Goal: Ask a question

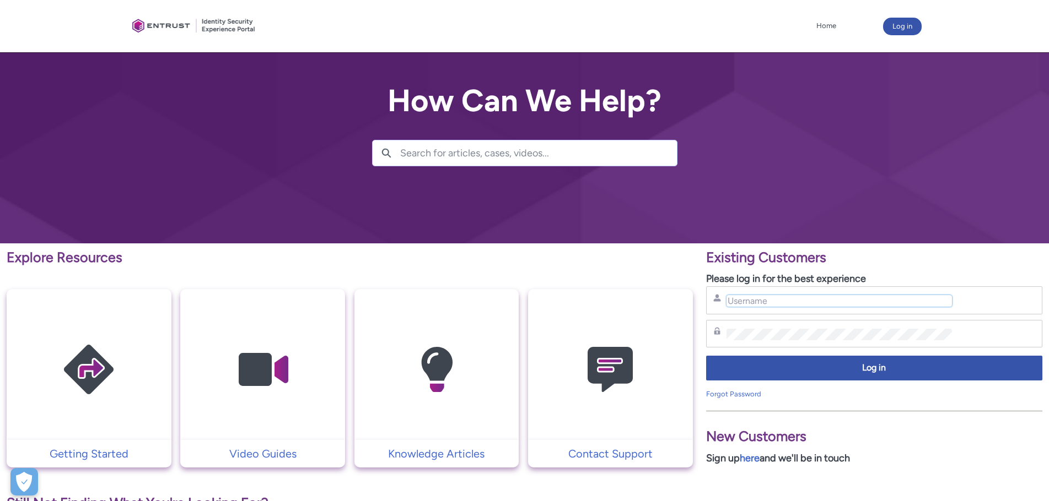
click at [786, 303] on input "Username" at bounding box center [838, 301] width 225 height 12
click at [535, 199] on div at bounding box center [524, 122] width 1049 height 244
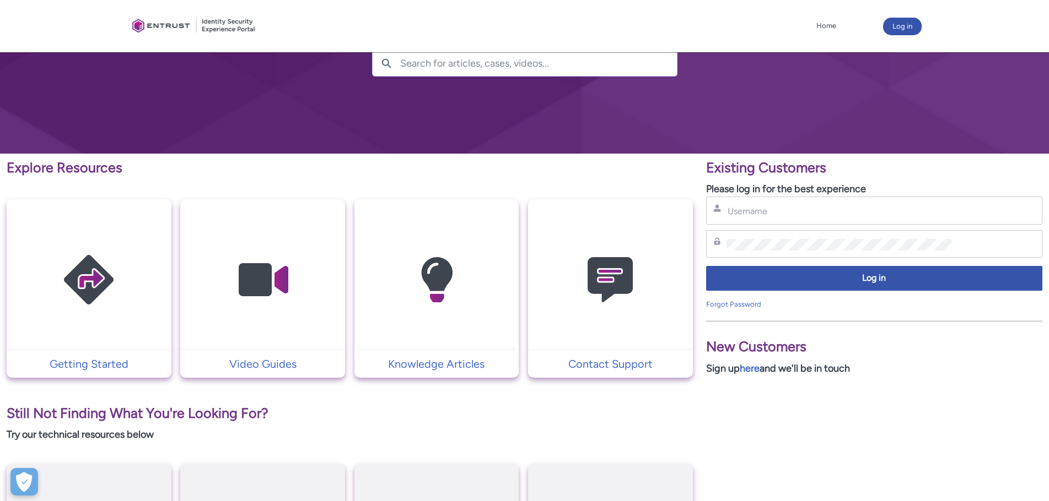
scroll to position [110, 0]
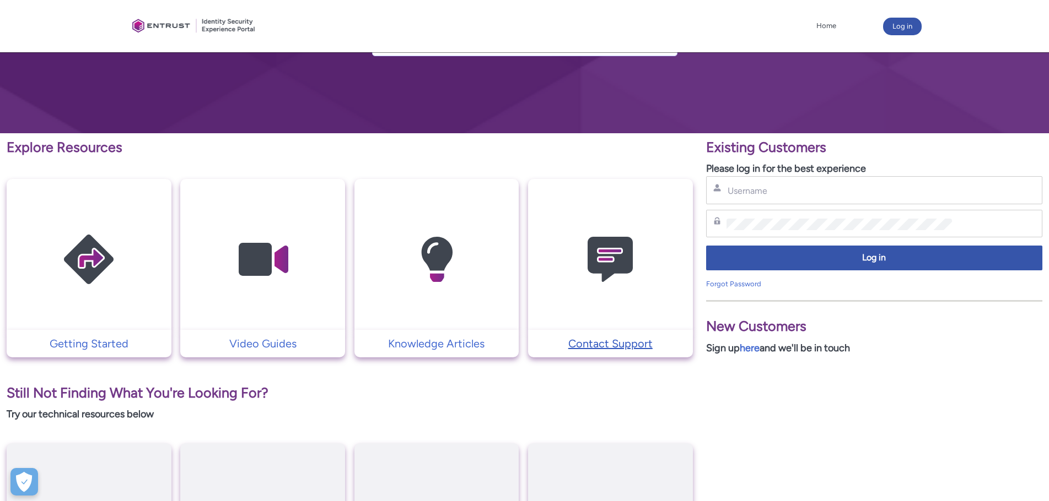
click at [641, 345] on p "Contact Support" at bounding box center [610, 344] width 154 height 17
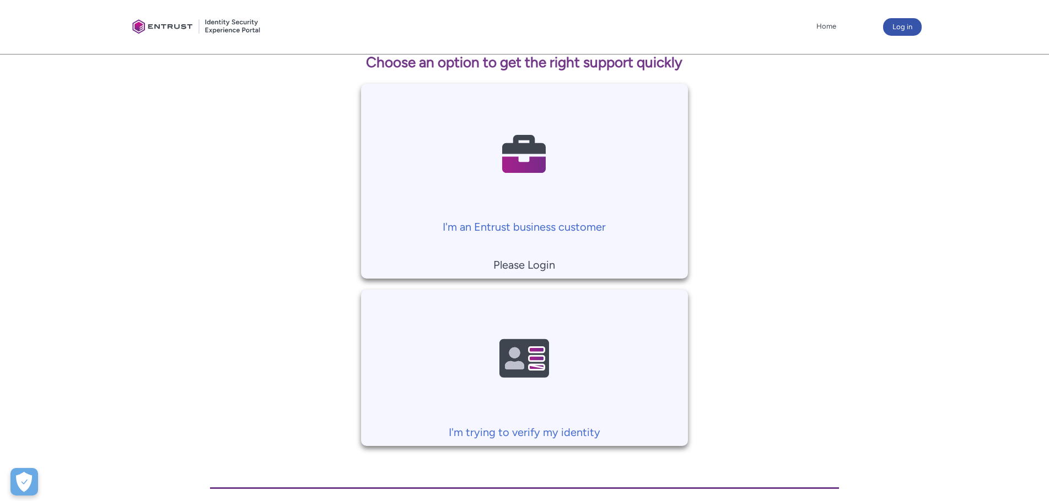
scroll to position [202, 0]
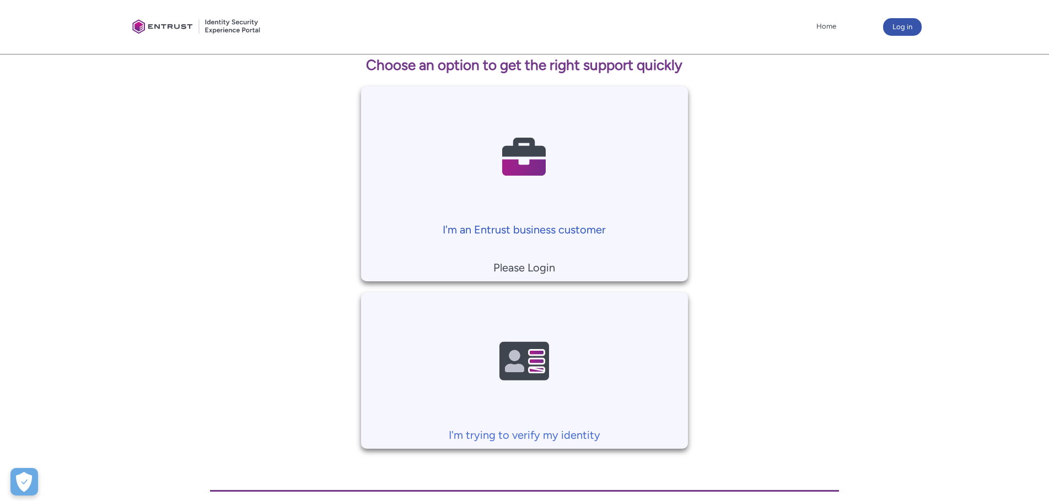
click at [520, 231] on p "I'm an Entrust business customer" at bounding box center [524, 230] width 316 height 17
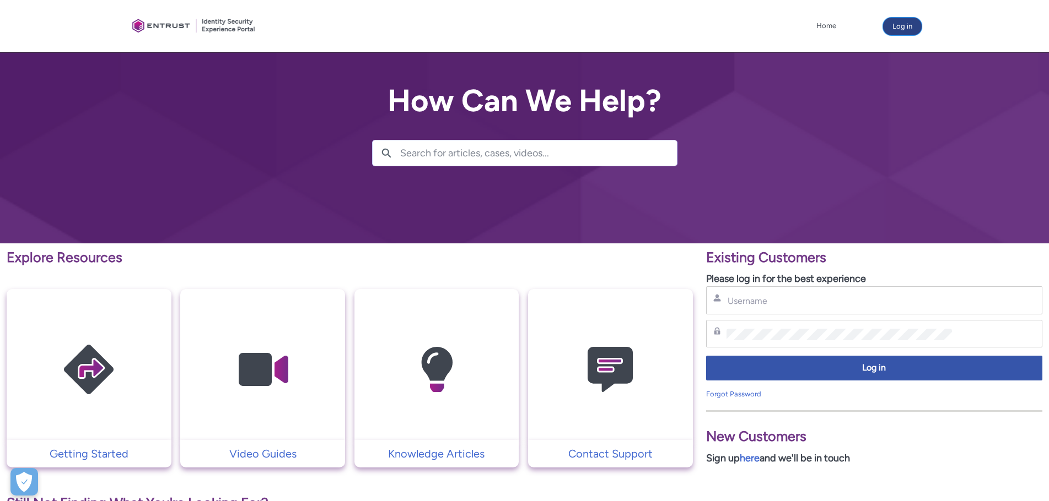
click at [904, 24] on button "Log in" at bounding box center [902, 27] width 39 height 18
click at [757, 458] on link "here" at bounding box center [750, 458] width 20 height 12
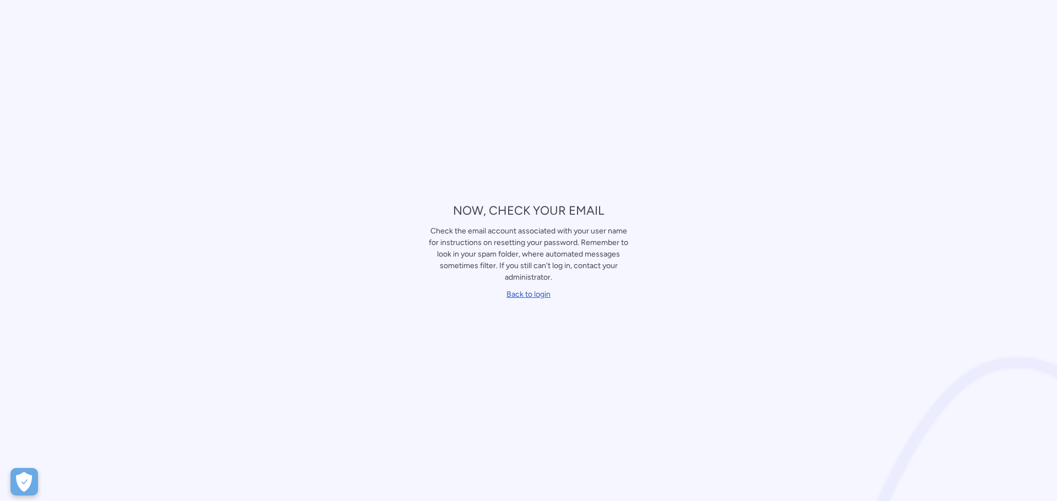
click at [520, 294] on link "Back to login" at bounding box center [528, 294] width 44 height 9
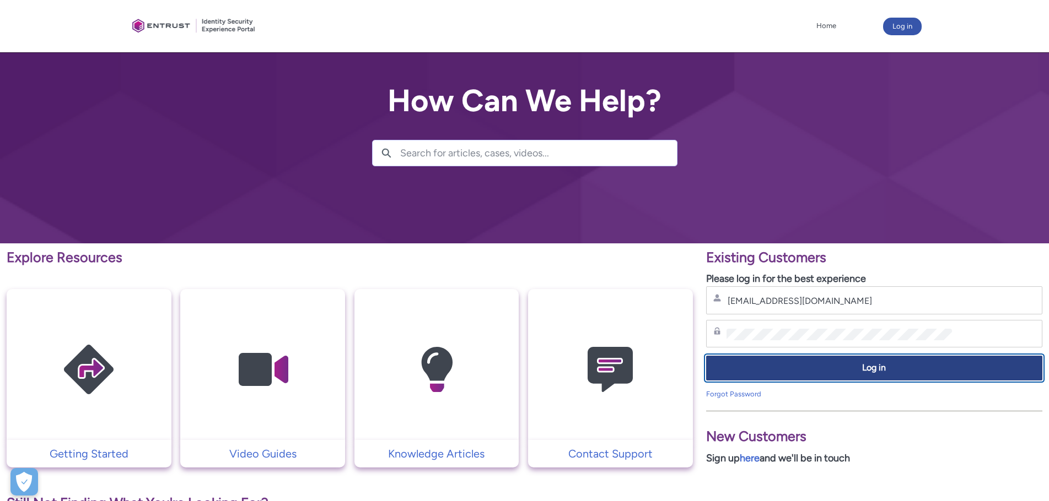
click at [868, 373] on span "Log in" at bounding box center [874, 368] width 322 height 13
